Goal: Navigation & Orientation: Find specific page/section

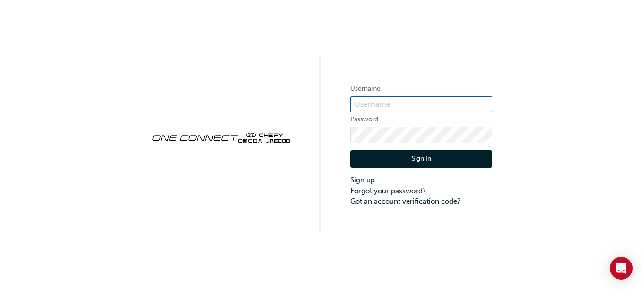
type input "chau1348"
click at [394, 156] on button "Sign In" at bounding box center [421, 159] width 142 height 18
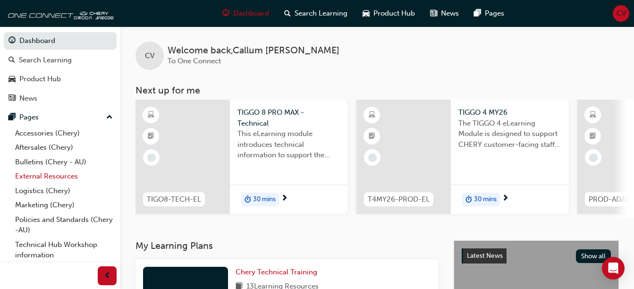
click at [48, 177] on link "External Resources" at bounding box center [63, 176] width 105 height 15
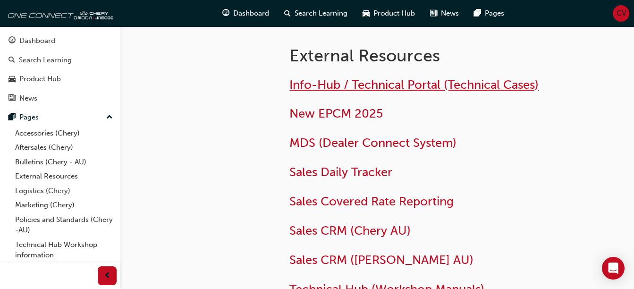
click at [337, 82] on span "Info-Hub / Technical Portal (Technical Cases)" at bounding box center [414, 84] width 249 height 15
